Goal: Transaction & Acquisition: Purchase product/service

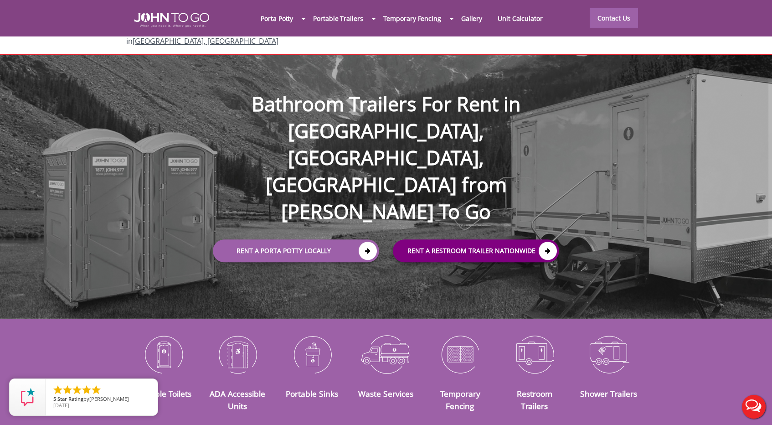
scroll to position [14, 0]
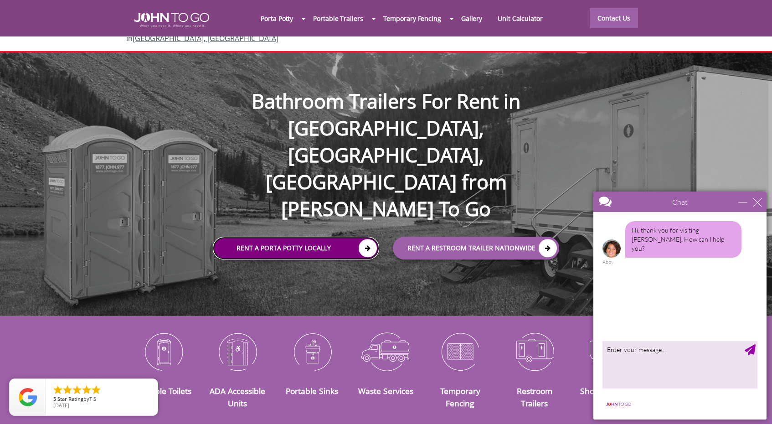
click at [369, 239] on icon at bounding box center [368, 248] width 18 height 18
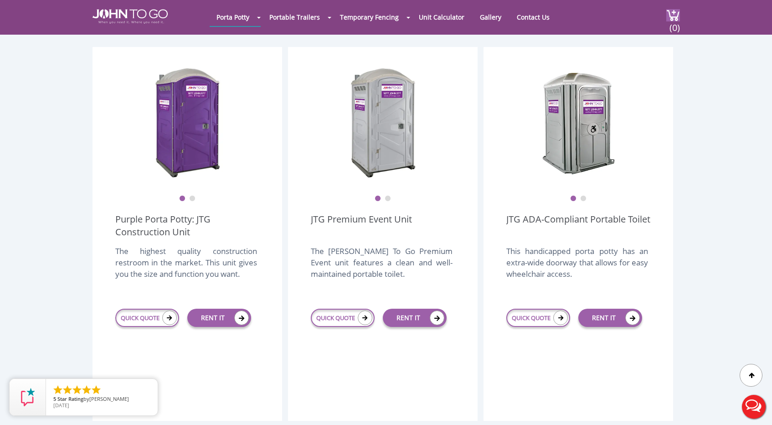
scroll to position [246, 0]
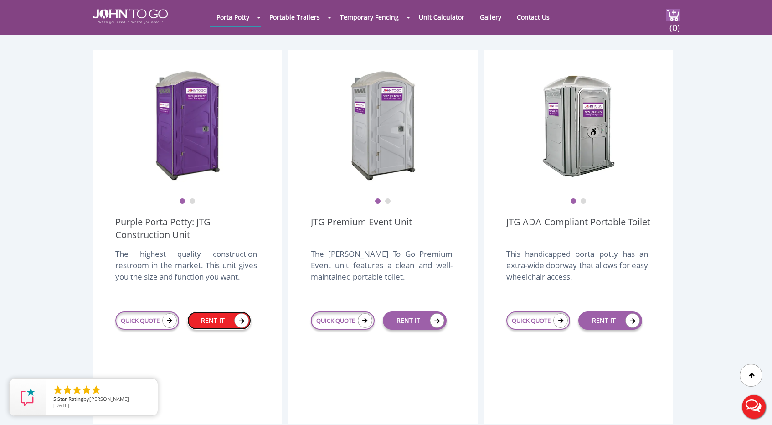
click at [234, 311] on link "RENT IT" at bounding box center [219, 320] width 64 height 18
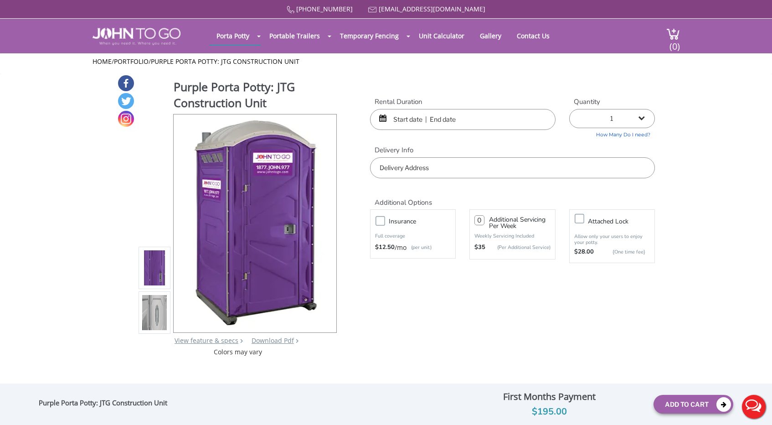
click at [436, 119] on input "text" at bounding box center [462, 119] width 185 height 21
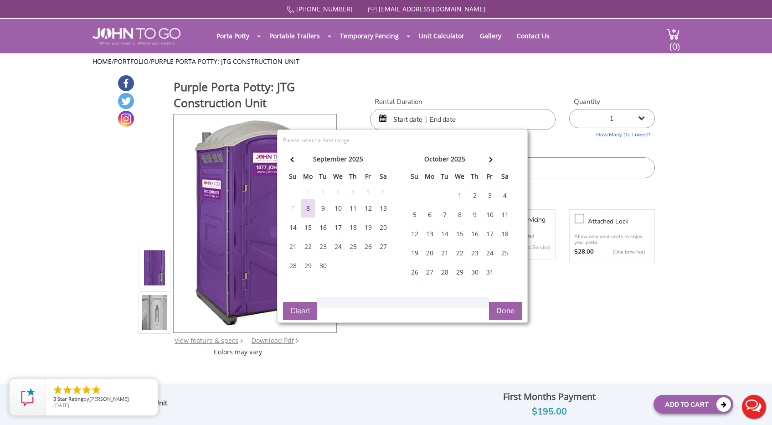
click at [308, 263] on div "29" at bounding box center [308, 266] width 15 height 18
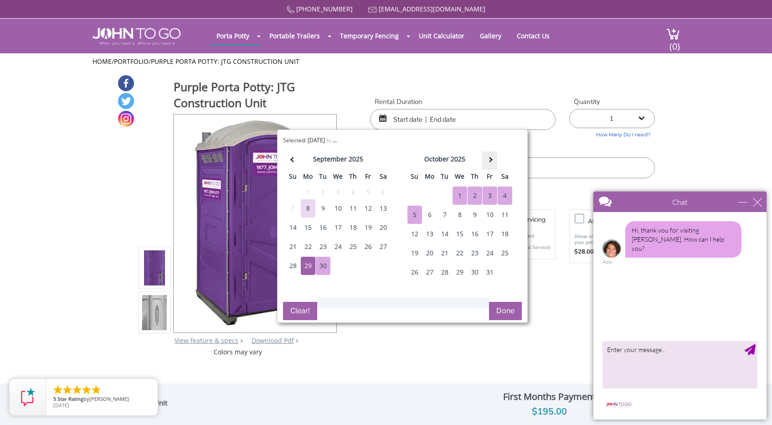
click at [490, 157] on th at bounding box center [489, 160] width 15 height 18
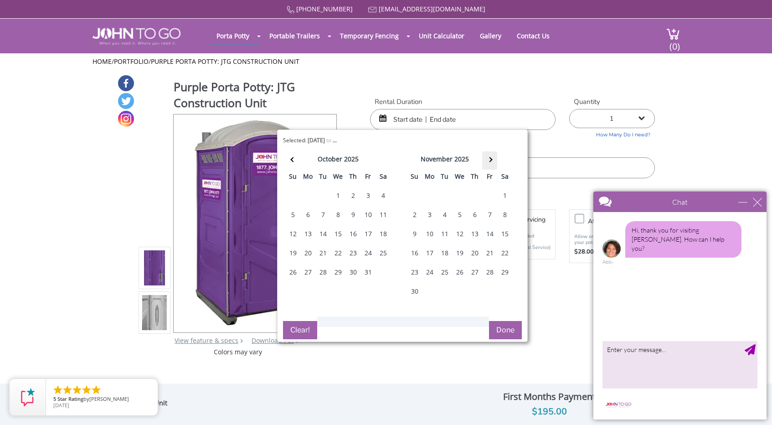
click at [490, 157] on th at bounding box center [489, 160] width 15 height 18
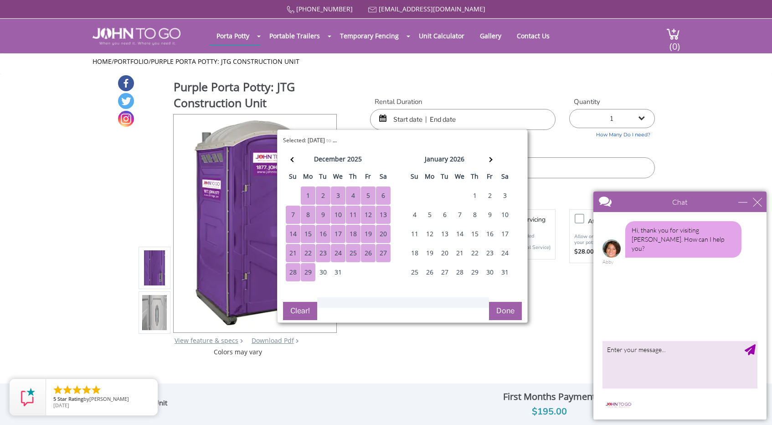
click at [308, 272] on div "29" at bounding box center [308, 272] width 15 height 18
type input "09/29/2025 to 12/29/2025"
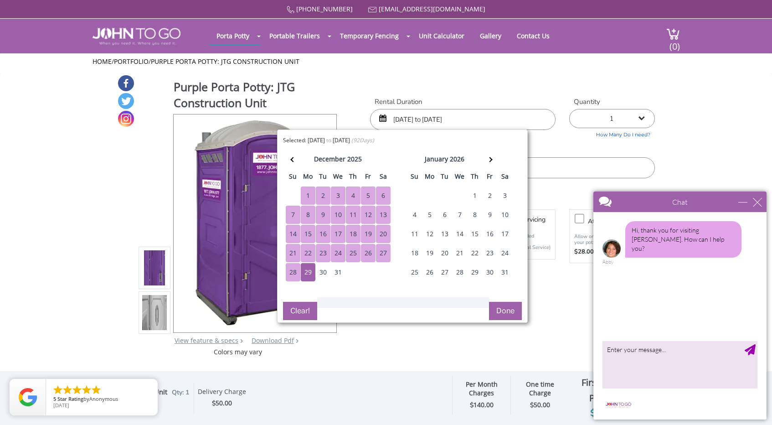
click at [501, 314] on button "Done" at bounding box center [505, 311] width 33 height 18
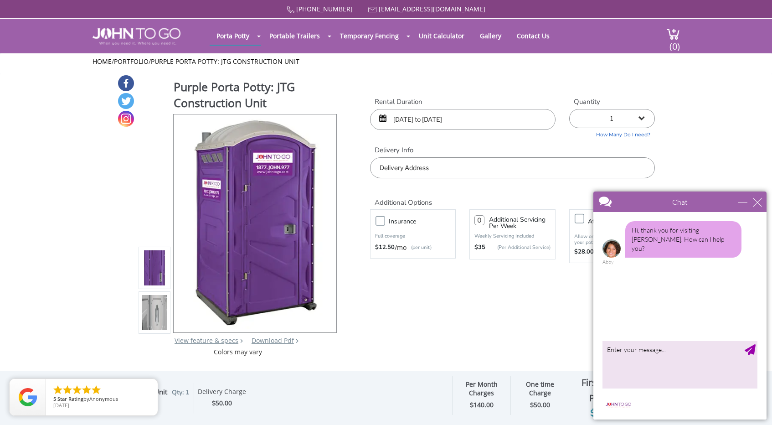
click at [761, 204] on div "Chat" at bounding box center [679, 201] width 173 height 21
click at [756, 203] on div "close" at bounding box center [757, 201] width 9 height 9
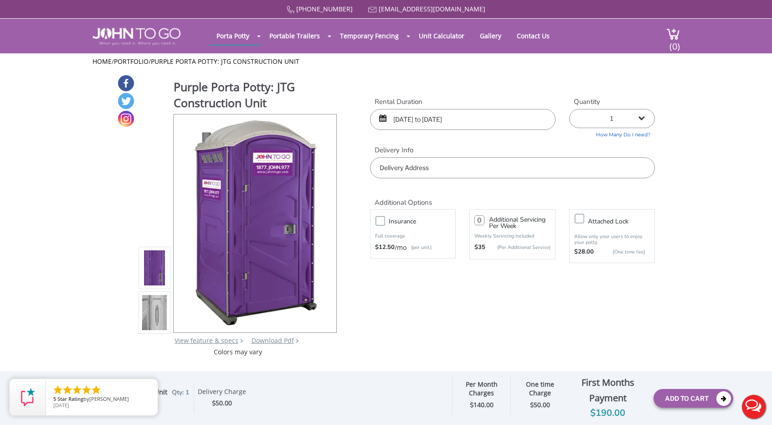
click at [564, 171] on input "text" at bounding box center [512, 167] width 285 height 21
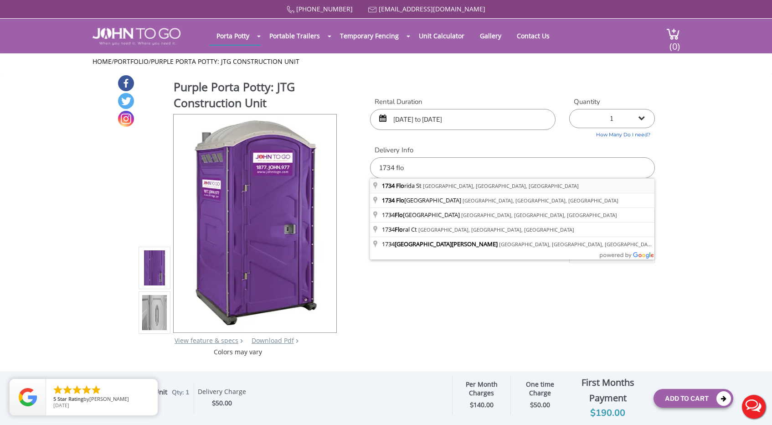
type input "1734 Florida St, Westfield, NJ, USA"
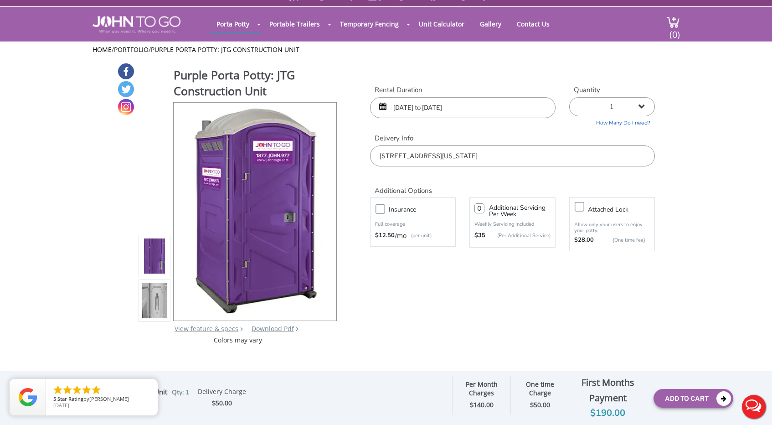
scroll to position [14, 0]
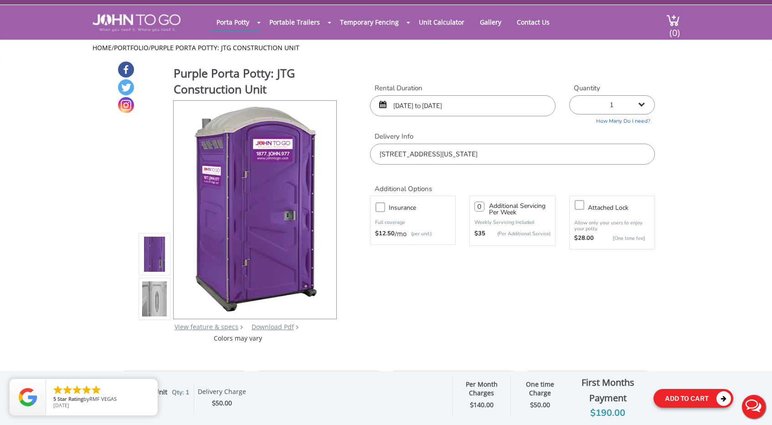
click at [680, 400] on button "Add To Cart" at bounding box center [693, 398] width 80 height 19
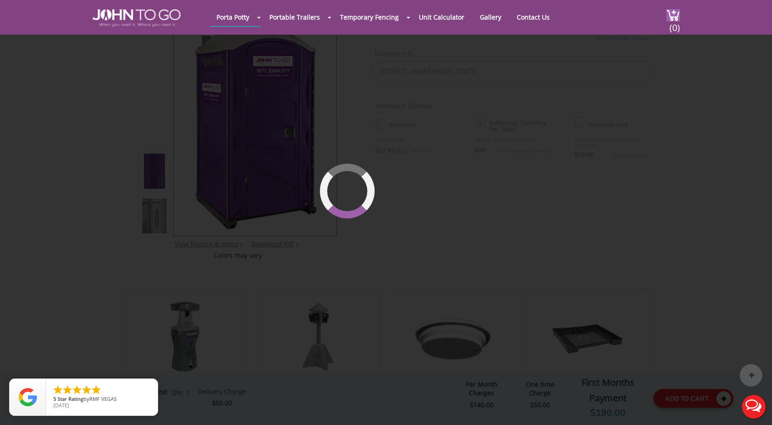
scroll to position [97, 0]
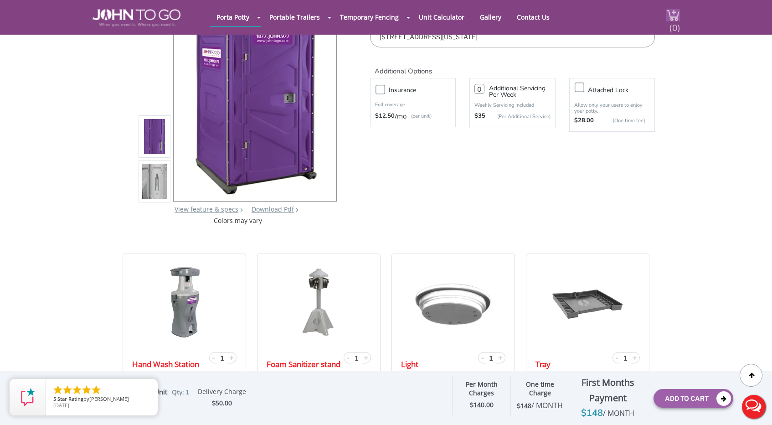
click at [672, 25] on span "(0)" at bounding box center [674, 24] width 11 height 20
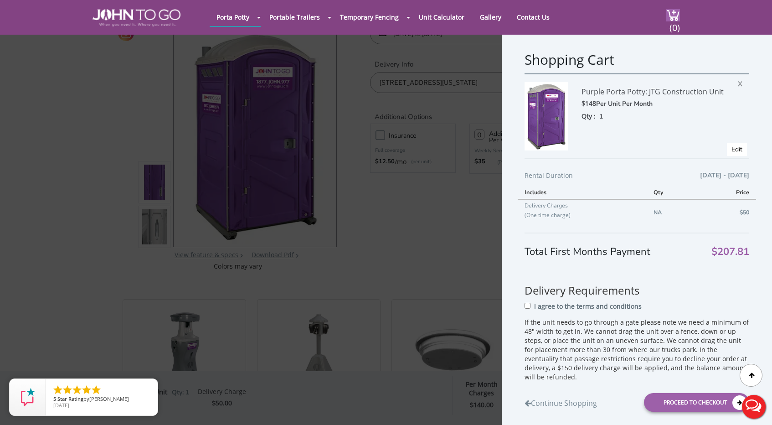
scroll to position [36, 0]
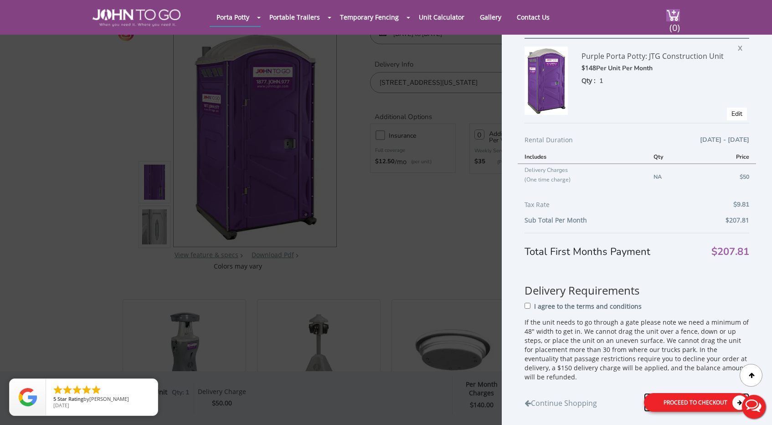
click at [672, 395] on div "Proceed to Checkout" at bounding box center [696, 402] width 105 height 19
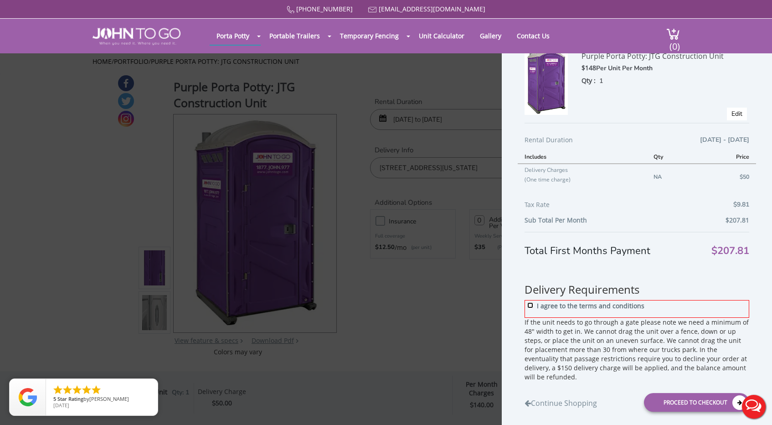
click at [531, 308] on input "I agree to the terms and conditions" at bounding box center [530, 305] width 6 height 6
checkbox input "true"
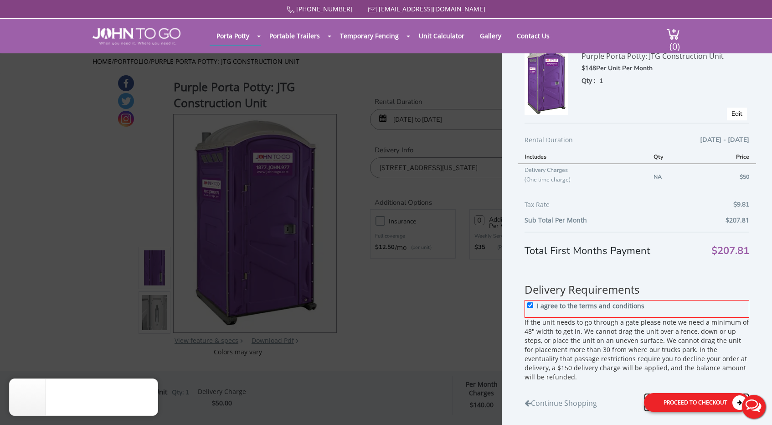
click at [670, 393] on div "Proceed to Checkout" at bounding box center [696, 402] width 105 height 19
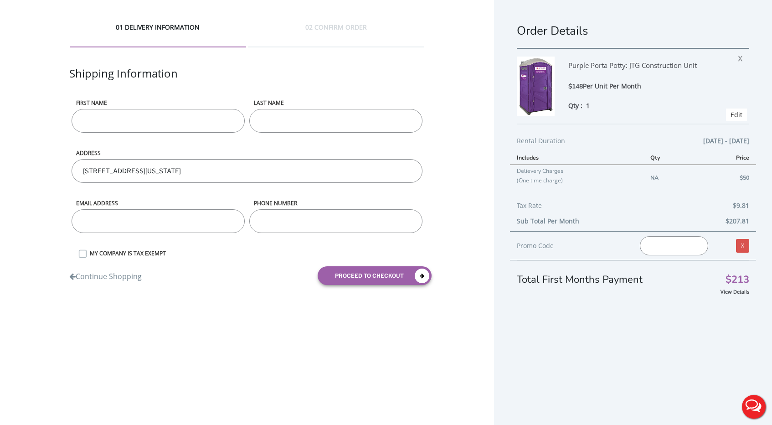
click at [200, 124] on input "First name" at bounding box center [158, 121] width 173 height 24
type input "joseph"
type input "Modler"
type input "jmodler87@gmail.com"
type input "9734494303"
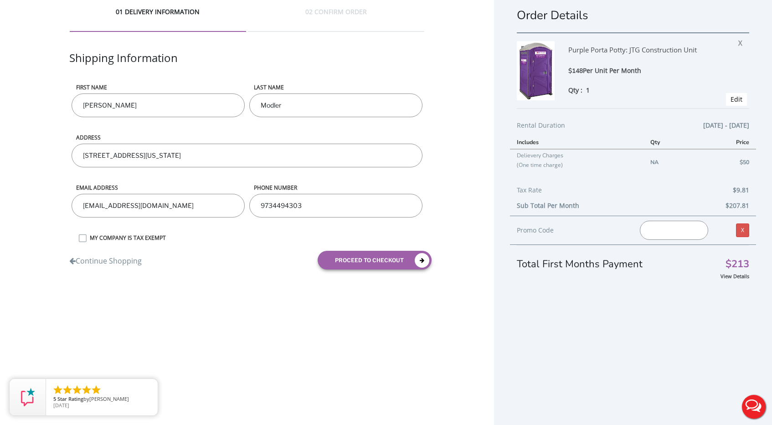
scroll to position [15, 0]
click at [349, 262] on button "proceed to checkout" at bounding box center [375, 260] width 114 height 19
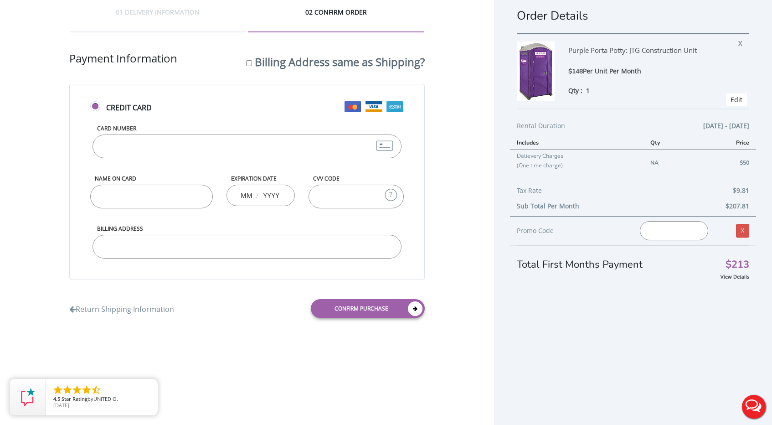
click at [184, 142] on input "Card Number" at bounding box center [246, 146] width 308 height 24
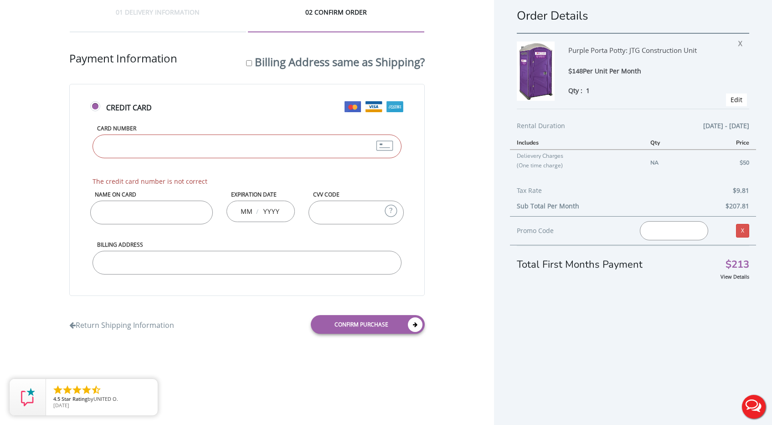
type input "4388576199696199"
type input "Joseph Modler"
type input "05"
type input "2030"
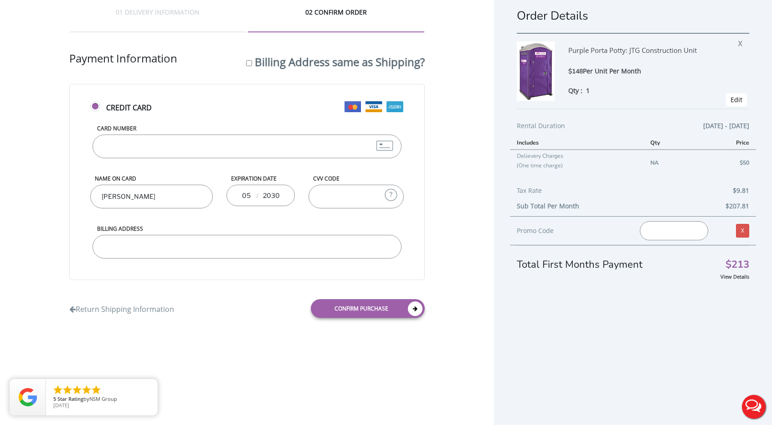
click at [334, 199] on input "CVV Code" at bounding box center [355, 197] width 95 height 24
type input "329"
click at [284, 241] on input "Billing Address" at bounding box center [246, 247] width 308 height 24
click at [285, 241] on input "Billing Address" at bounding box center [246, 247] width 308 height 24
type input "1734 Florida st"
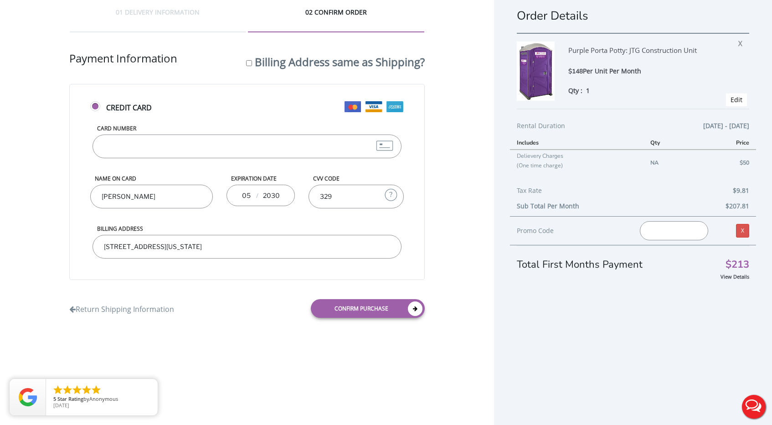
click at [247, 271] on div "Billing Address 1734 Florida st" at bounding box center [246, 250] width 313 height 50
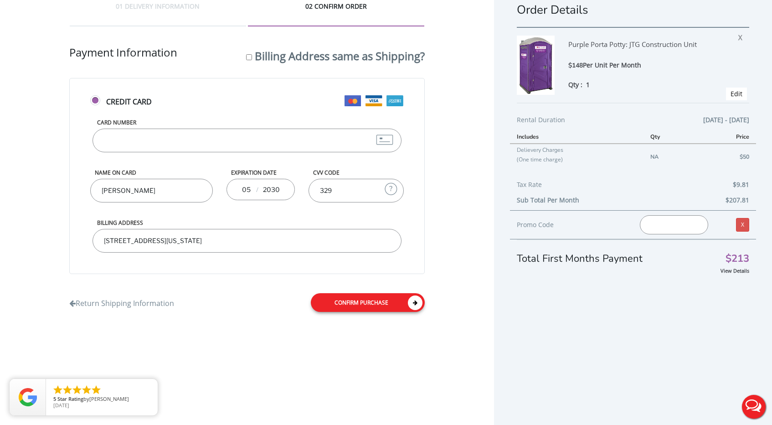
click at [330, 301] on link "Confirm purchase" at bounding box center [368, 302] width 114 height 19
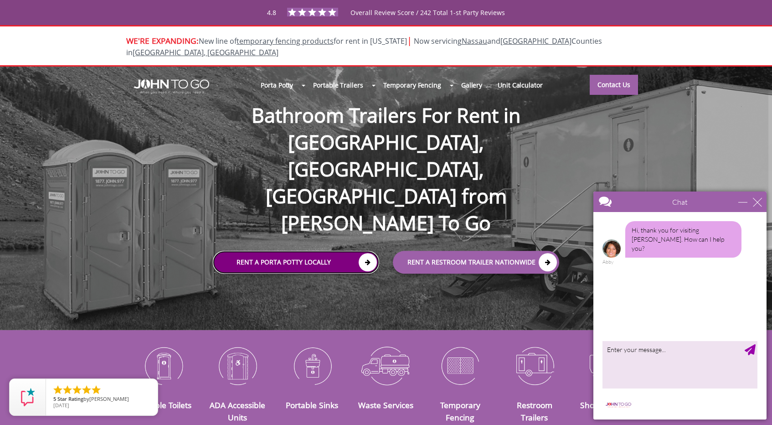
click at [269, 251] on link "Rent a Porta Potty Locally" at bounding box center [296, 262] width 166 height 23
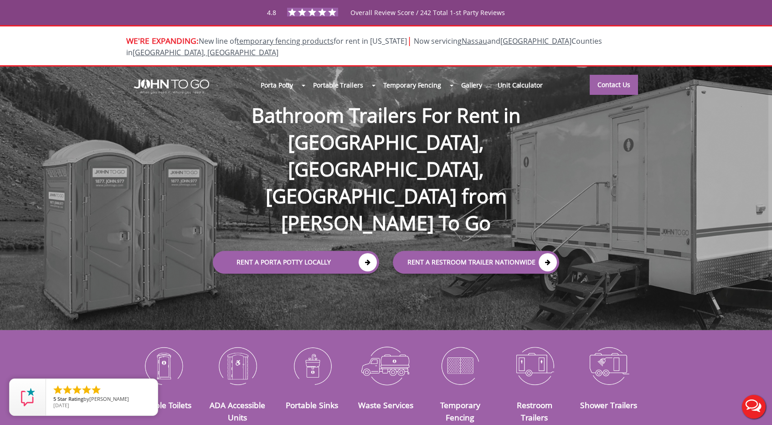
click at [755, 407] on button "Live Chat" at bounding box center [753, 406] width 36 height 36
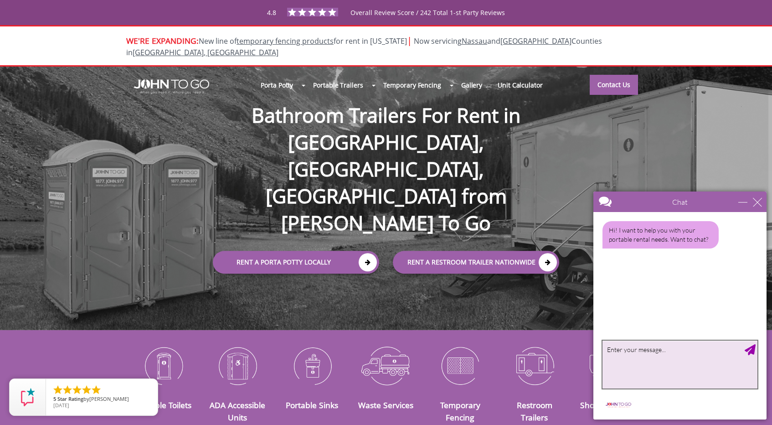
click at [644, 363] on textarea "type your message" at bounding box center [679, 364] width 155 height 48
click at [609, 349] on textarea "i need a rent a porta potty for a home renovation" at bounding box center [679, 364] width 155 height 48
type textarea "Hello, I need a rent a porta potty for a home renovation"
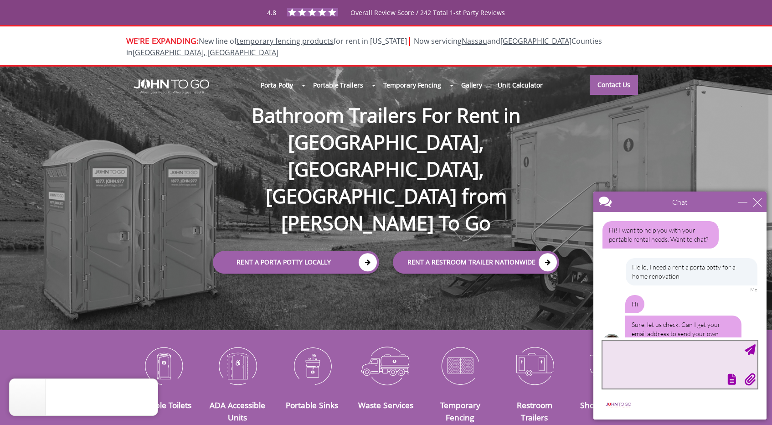
scroll to position [24, 0]
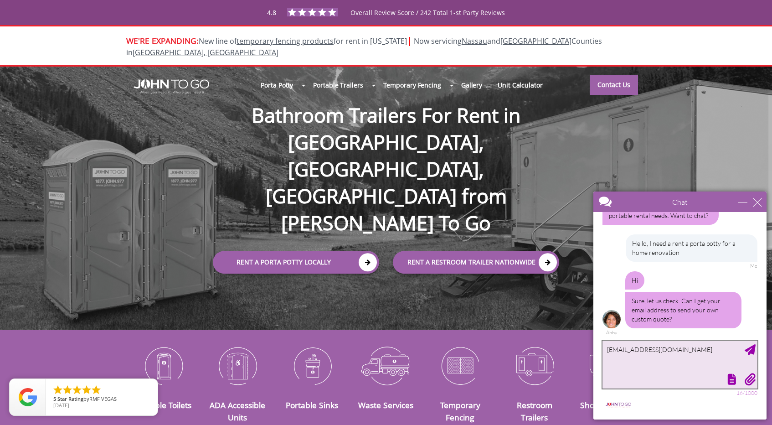
type textarea "[EMAIL_ADDRESS][DOMAIN_NAME]"
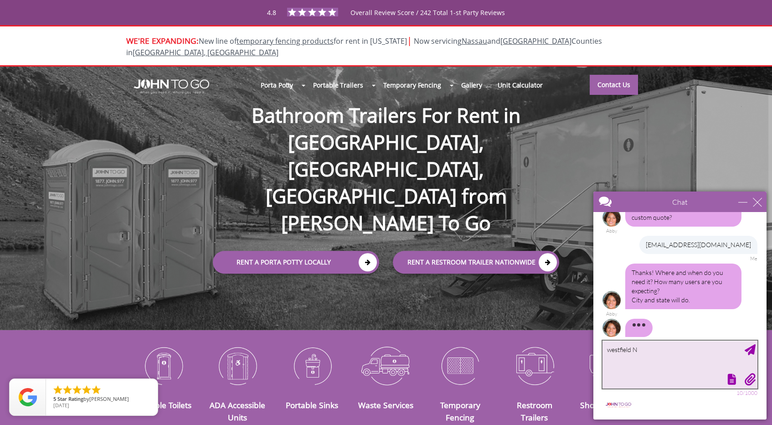
scroll to position [118, 0]
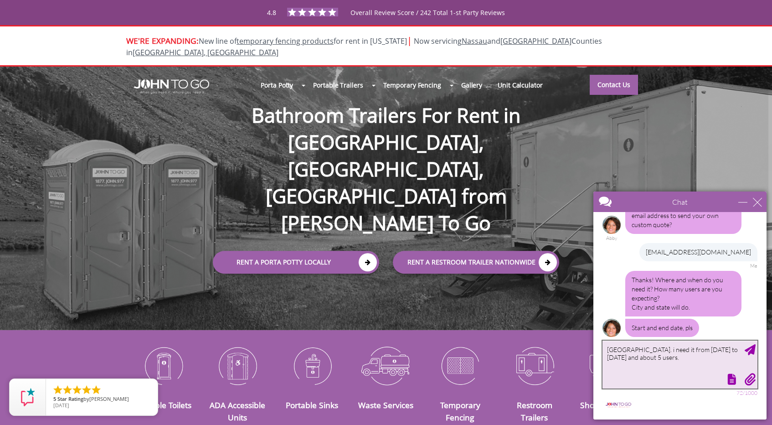
click at [612, 348] on textarea "westfield NJ. i need it from 9/29/2025 to 12/29/2025 and about 5 users." at bounding box center [679, 364] width 155 height 48
click at [648, 350] on textarea "Westfield NJ. i need it from 9/29/2025 to 12/29/2025 and about 5 users." at bounding box center [679, 364] width 155 height 48
type textarea "Westfield NJ. I need it from 9/29/2025 to 12/29/2025 and about 5 users."
click at [750, 349] on div "Send Message" at bounding box center [749, 349] width 11 height 11
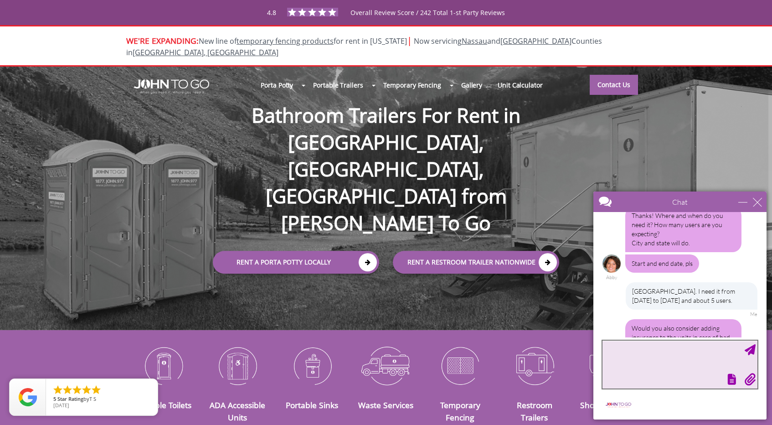
scroll to position [210, 0]
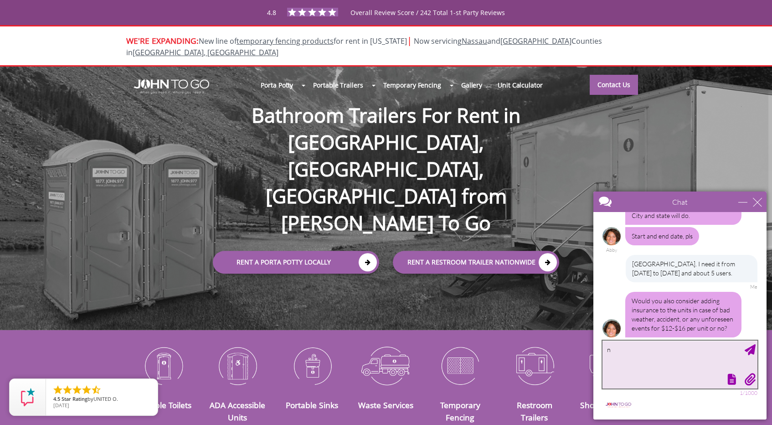
type textarea "no"
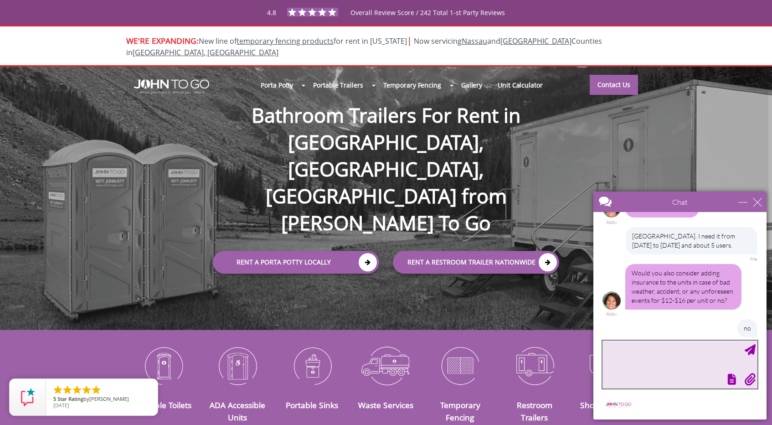
scroll to position [293, 0]
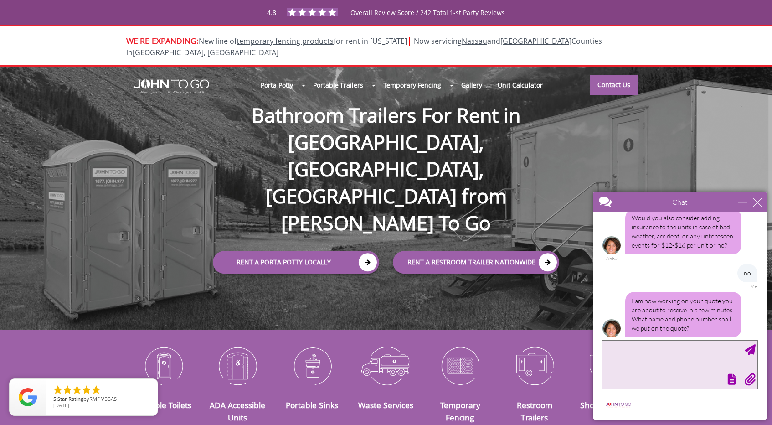
click at [662, 357] on textarea "type your message" at bounding box center [679, 364] width 155 height 48
click at [609, 347] on textarea "joseph Modler and phone number is 973-449-4303" at bounding box center [679, 364] width 155 height 48
type textarea "Joseph Modler and phone number is 973-449-4303"
click at [747, 347] on div "Send Message" at bounding box center [749, 349] width 11 height 11
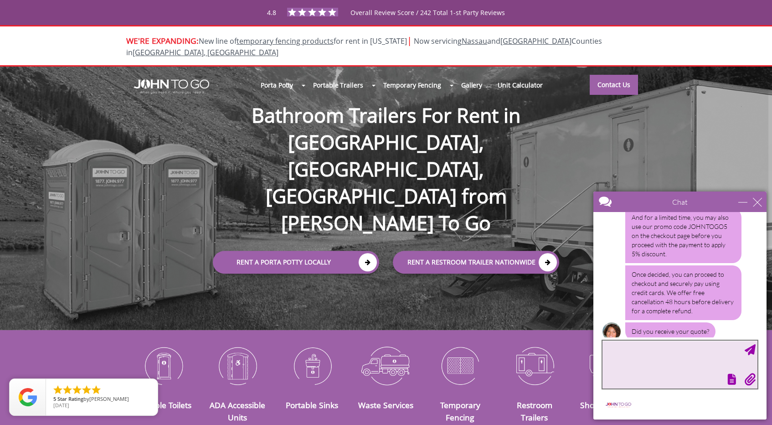
scroll to position [539, 0]
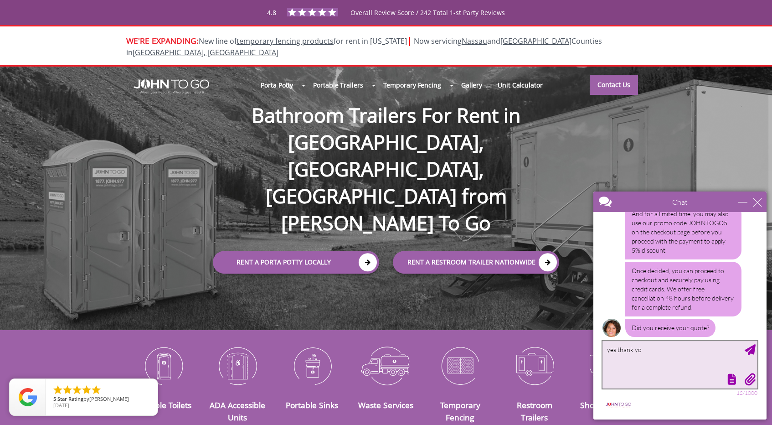
type textarea "yes thank you"
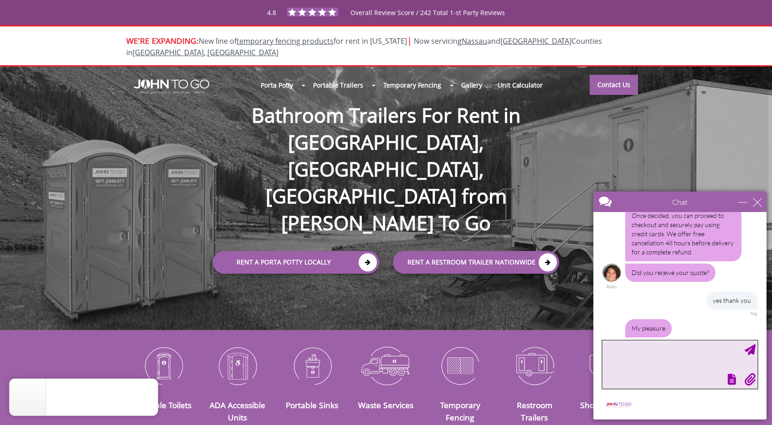
scroll to position [624, 0]
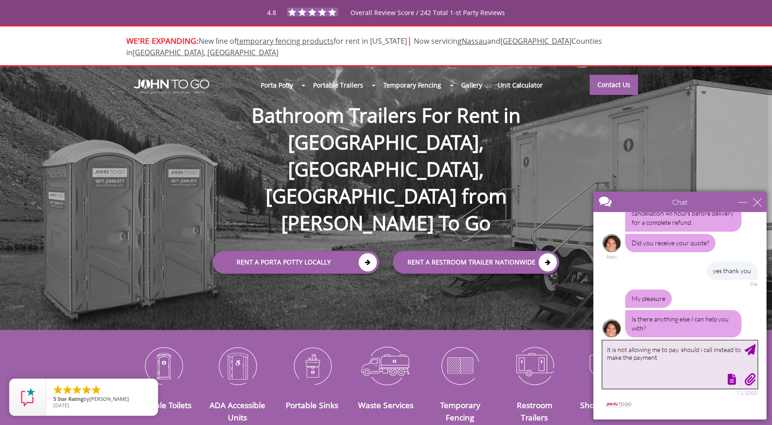
click at [611, 347] on textarea "it is not allowing me to pay. should i call instead to make the payment" at bounding box center [679, 364] width 155 height 48
type textarea "I am having an issue, it is not allowing me to pay. should i call instead to ma…"
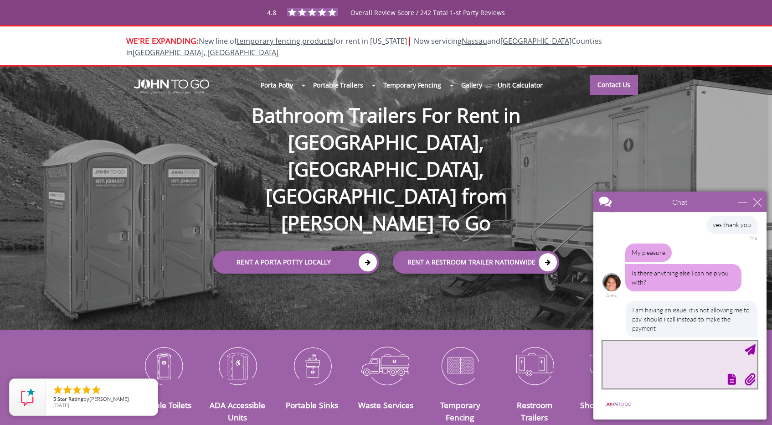
scroll to position [728, 0]
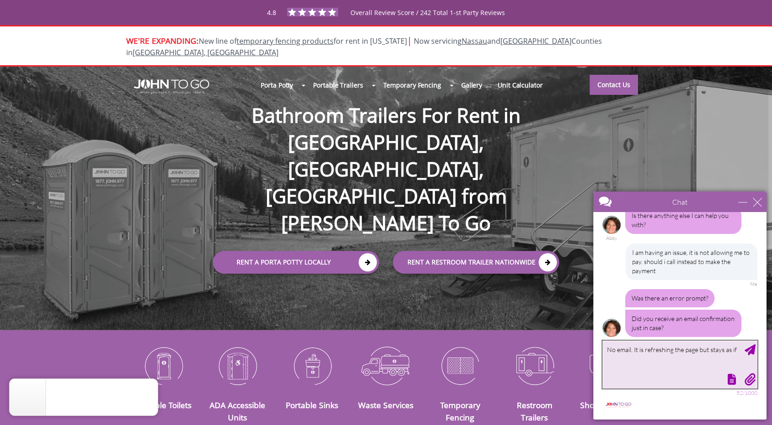
drag, startPoint x: 633, startPoint y: 349, endPoint x: 767, endPoint y: 351, distance: 134.0
click at [767, 351] on body "Chat Email jmodler87@gmail.com Your Question * Email * jmodler87@gmail.com Your…" at bounding box center [680, 305] width 184 height 239
type textarea "No email. The page is refreshing but stays like that no confirmation of payment…"
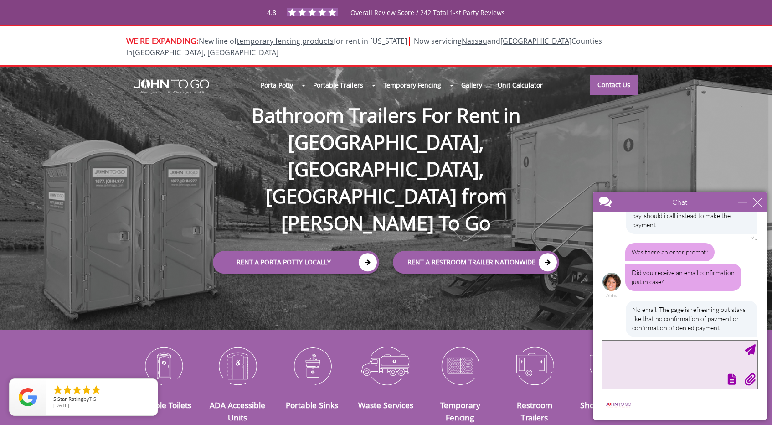
scroll to position [820, 0]
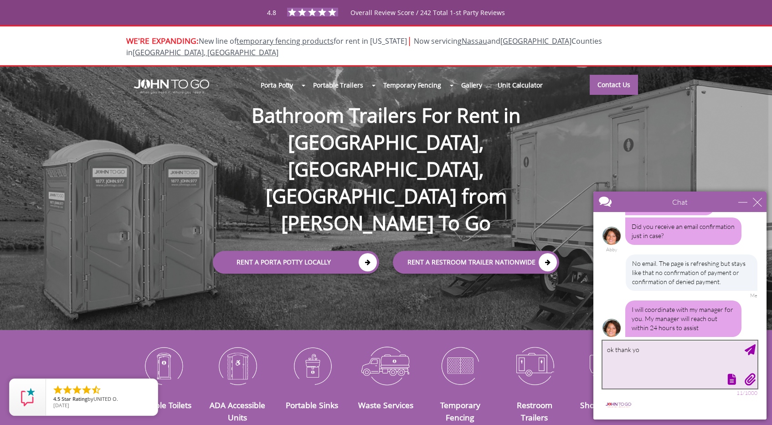
type textarea "ok thank you"
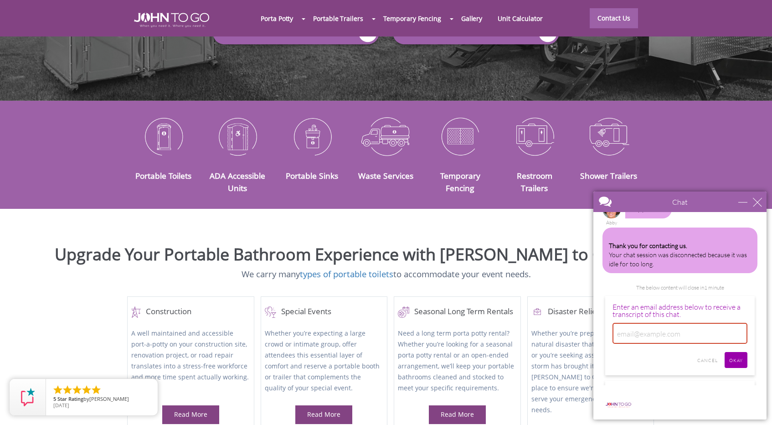
scroll to position [1033, 0]
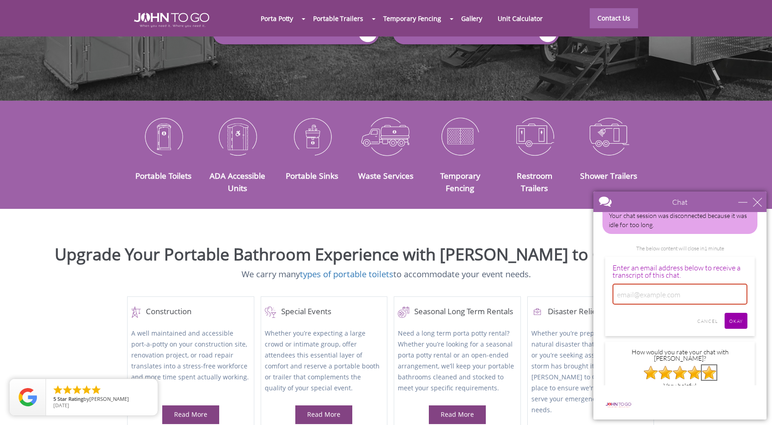
click at [714, 365] on img at bounding box center [709, 372] width 15 height 15
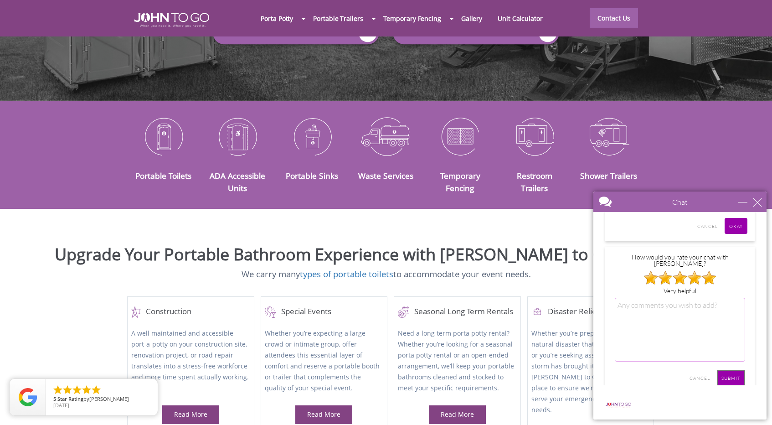
click at [731, 370] on input "SUBMIT" at bounding box center [731, 378] width 28 height 16
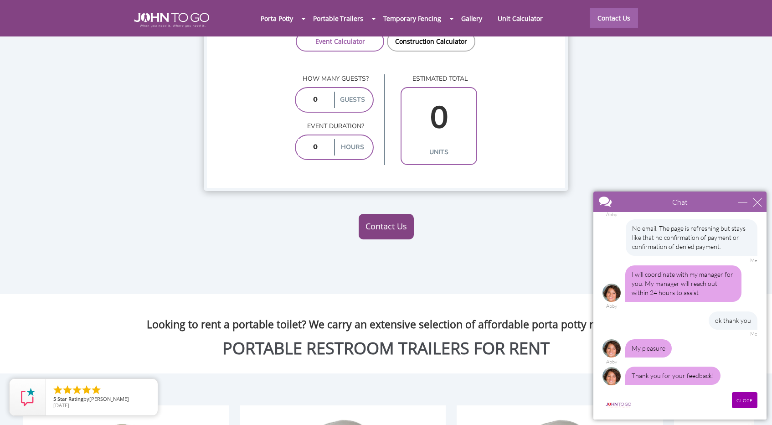
scroll to position [816, 0]
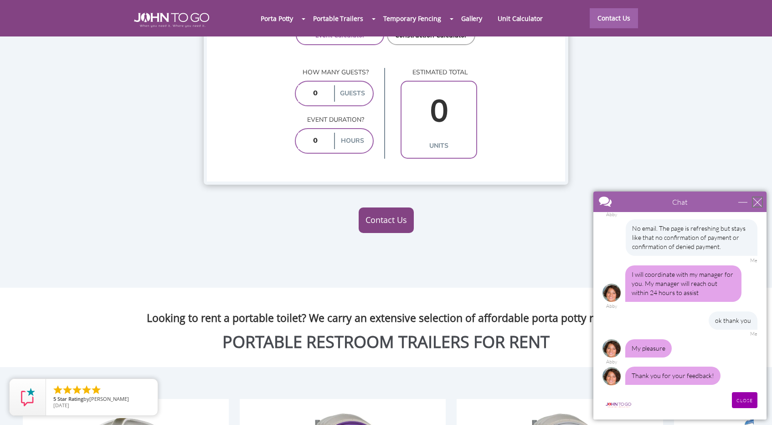
click at [755, 203] on div "close" at bounding box center [757, 201] width 9 height 9
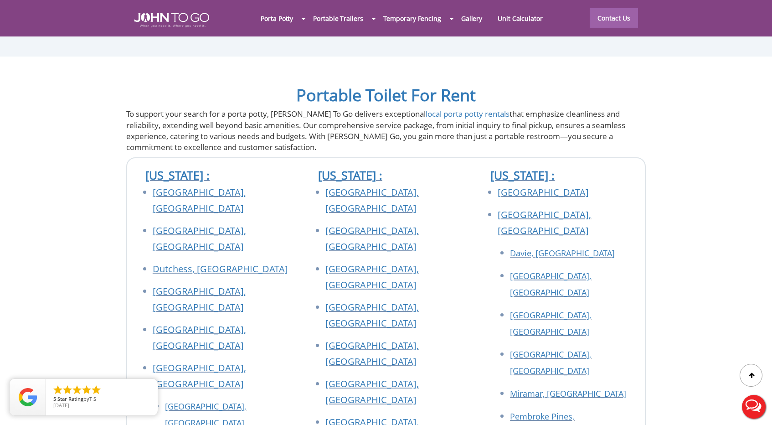
scroll to position [3184, 0]
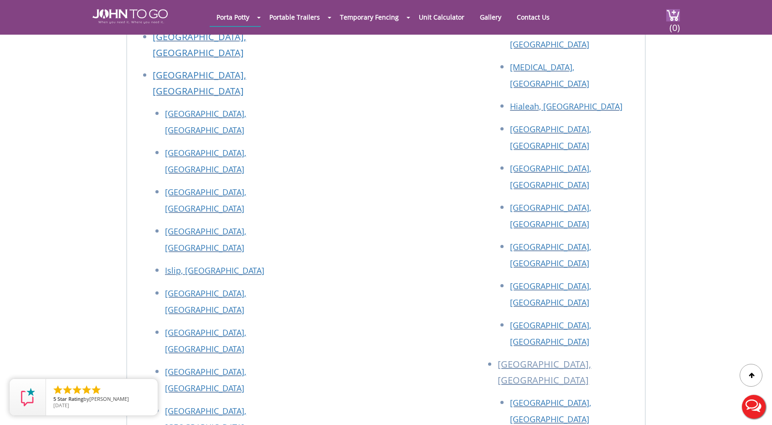
scroll to position [3193, 0]
